Goal: Use online tool/utility: Use online tool/utility

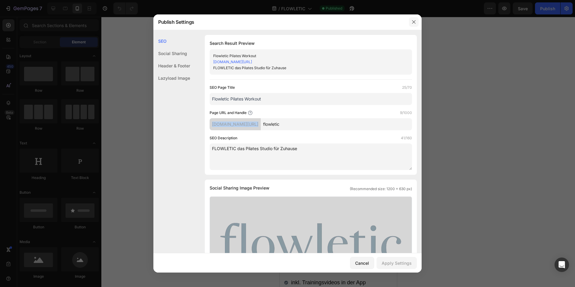
click at [414, 24] on icon "button" at bounding box center [414, 22] width 5 height 5
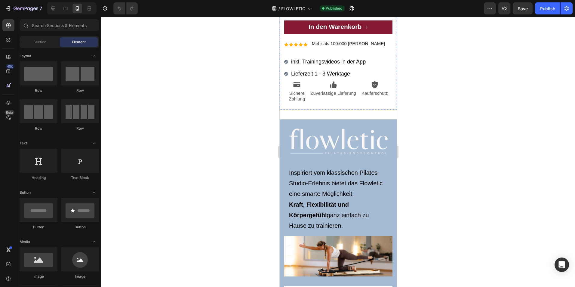
scroll to position [227, 0]
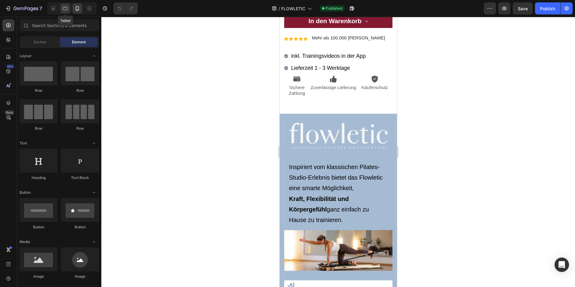
click at [67, 8] on icon at bounding box center [65, 8] width 6 height 6
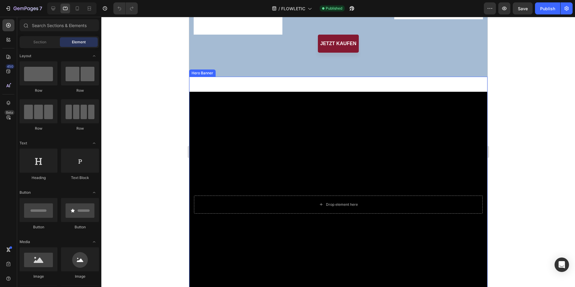
scroll to position [576, 0]
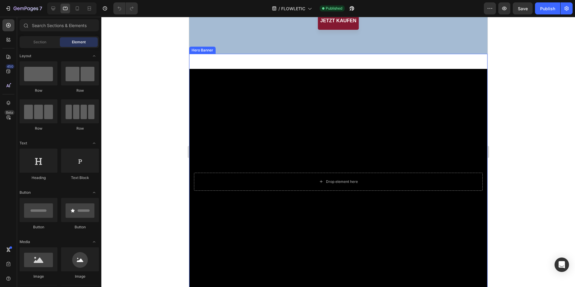
click at [348, 130] on div "Background Image" at bounding box center [338, 182] width 298 height 226
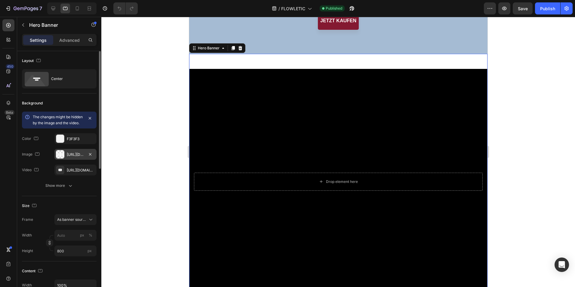
click at [73, 157] on div "[URL][DOMAIN_NAME]" at bounding box center [75, 154] width 17 height 5
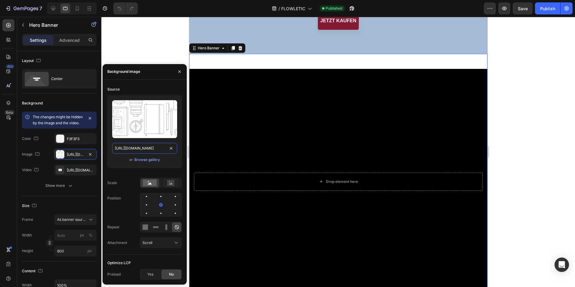
click at [134, 149] on input "[URL][DOMAIN_NAME]" at bounding box center [144, 148] width 65 height 11
click at [150, 150] on input "[URL][DOMAIN_NAME]" at bounding box center [144, 148] width 65 height 11
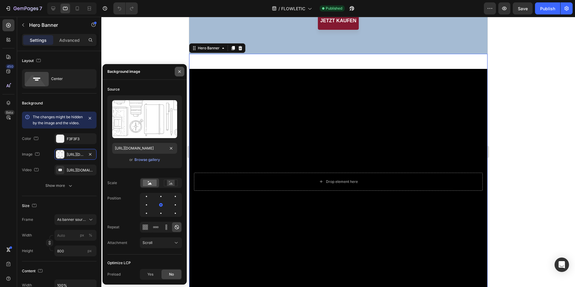
click at [180, 71] on icon "button" at bounding box center [179, 71] width 5 height 5
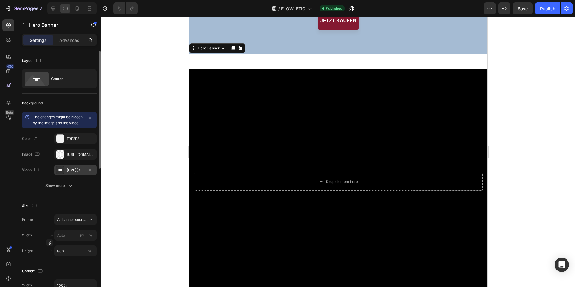
click at [79, 173] on div "[URL][DOMAIN_NAME]" at bounding box center [75, 170] width 17 height 5
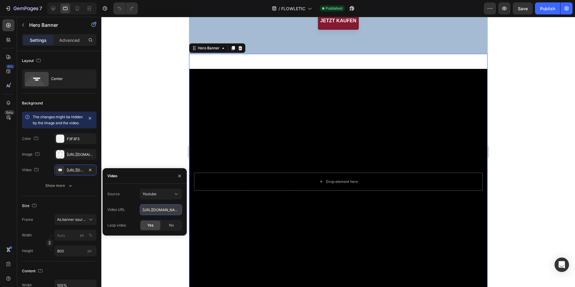
click at [155, 208] on input "[URL][DOMAIN_NAME]" at bounding box center [161, 209] width 42 height 11
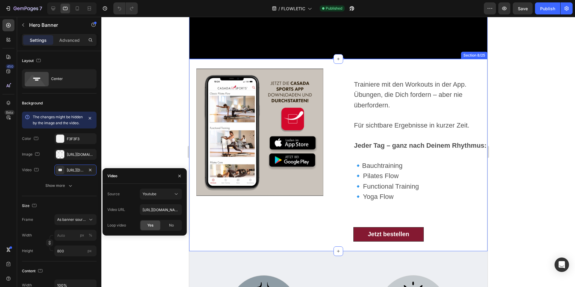
scroll to position [817, 0]
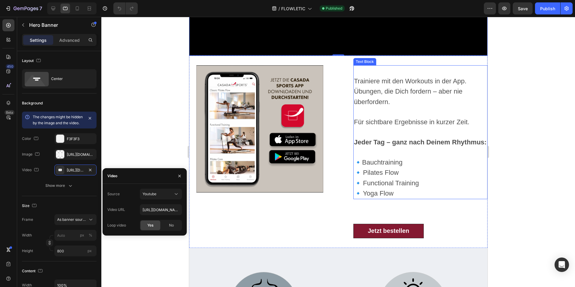
click at [365, 83] on span "Trainiere mit den Workouts in der App. Übungen, die Dich fordern – aber nie übe…" at bounding box center [410, 91] width 113 height 28
